Goal: Task Accomplishment & Management: Use online tool/utility

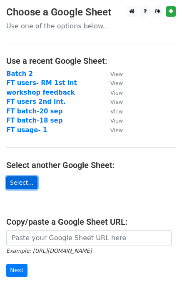
click at [28, 180] on link "Select..." at bounding box center [21, 182] width 31 height 13
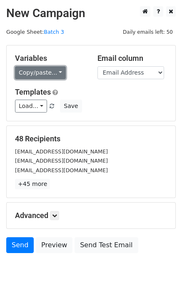
click at [33, 75] on link "Copy/paste..." at bounding box center [40, 72] width 51 height 13
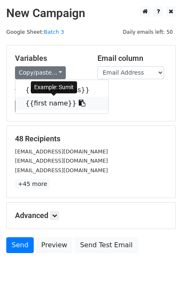
click at [41, 104] on link "{{first name}}" at bounding box center [61, 103] width 93 height 13
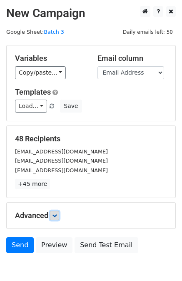
click at [55, 214] on icon at bounding box center [54, 215] width 5 height 5
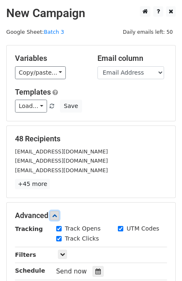
scroll to position [123, 0]
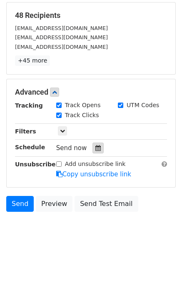
click at [95, 145] on icon at bounding box center [97, 148] width 5 height 6
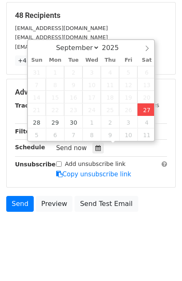
type input "[DATE] 15:55"
type input "03"
type input "55"
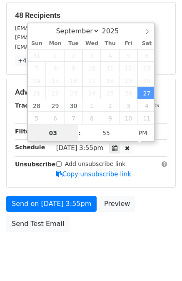
scroll to position [0, 0]
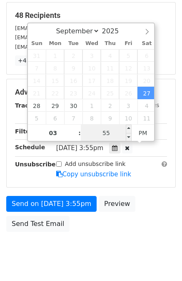
click at [104, 133] on input "55" at bounding box center [106, 132] width 51 height 17
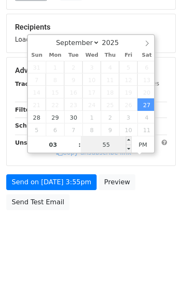
scroll to position [109, 0]
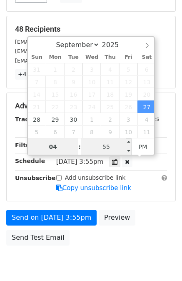
type input "04"
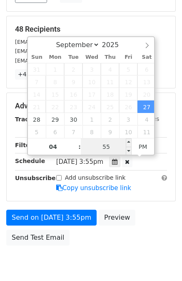
type input "[DATE] 16:55"
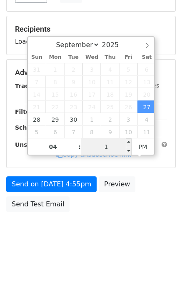
type input "15"
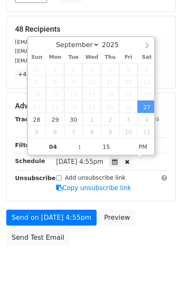
type input "[DATE] 16:15"
click at [172, 140] on div "Only include spreadsheet rows that match the following filters:" at bounding box center [111, 145] width 123 height 10
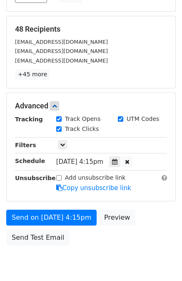
scroll to position [143, 0]
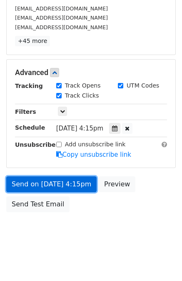
click at [60, 180] on link "Send on [DATE] 4:15pm" at bounding box center [51, 184] width 90 height 16
